Goal: Task Accomplishment & Management: Manage account settings

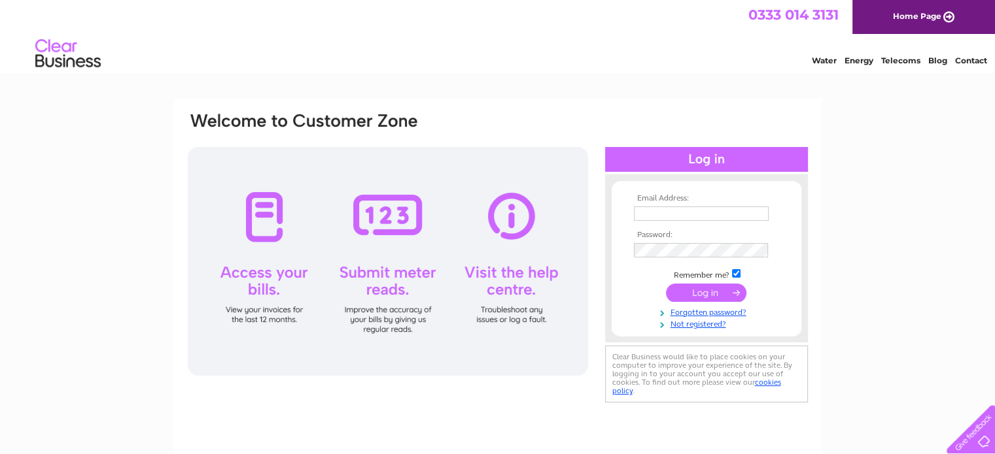
type input "[EMAIL_ADDRESS][DOMAIN_NAME]"
click at [687, 292] on input "submit" at bounding box center [706, 293] width 80 height 18
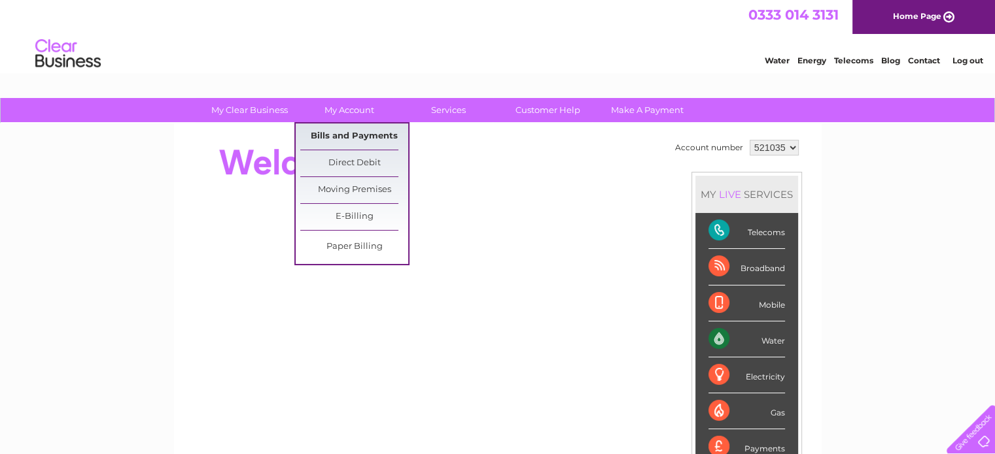
click at [353, 128] on link "Bills and Payments" at bounding box center [354, 137] width 108 height 26
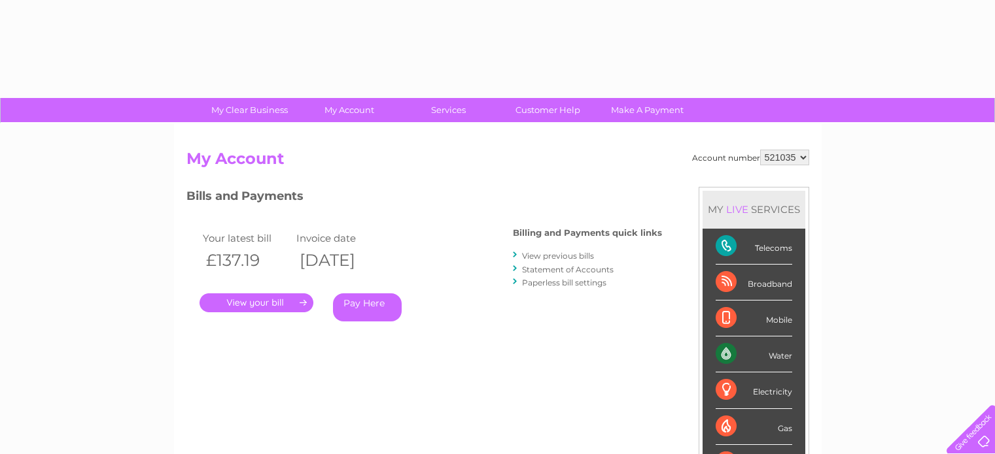
click at [353, 128] on div "Account number 521035 My Account MY LIVE SERVICES Telecoms Broadband Mobile Wat…" at bounding box center [497, 340] width 647 height 433
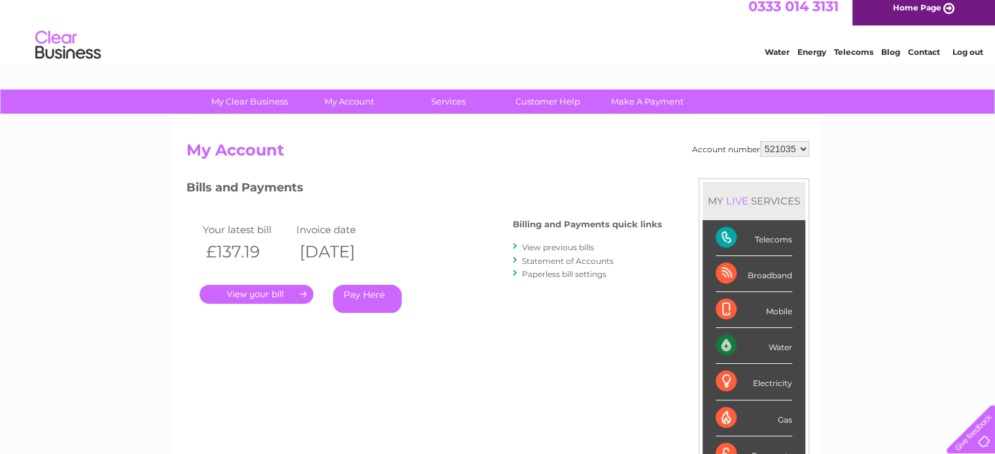
scroll to position [65, 0]
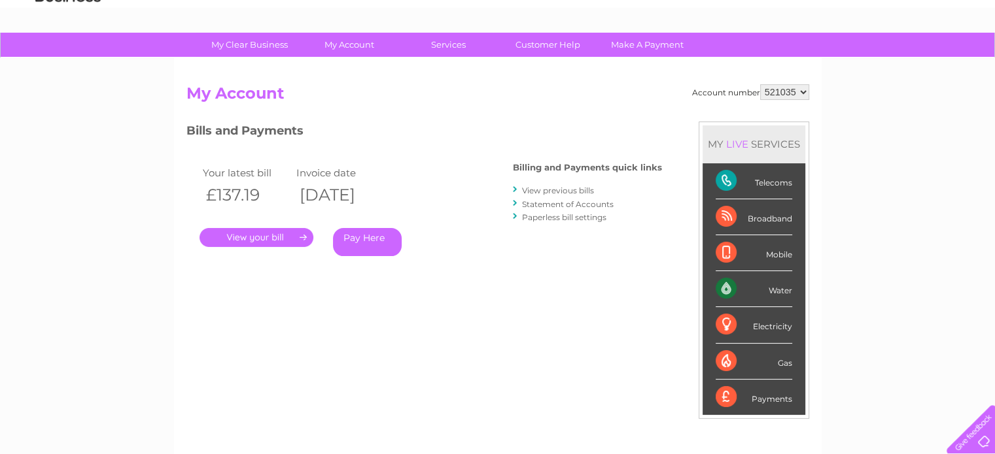
click at [727, 400] on div "Payments" at bounding box center [753, 397] width 77 height 35
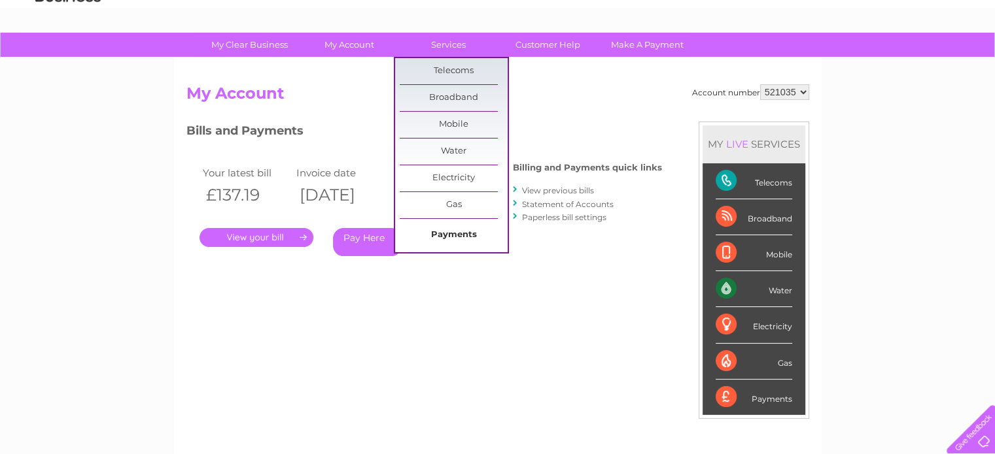
click at [439, 235] on link "Payments" at bounding box center [454, 235] width 108 height 26
